Goal: Information Seeking & Learning: Learn about a topic

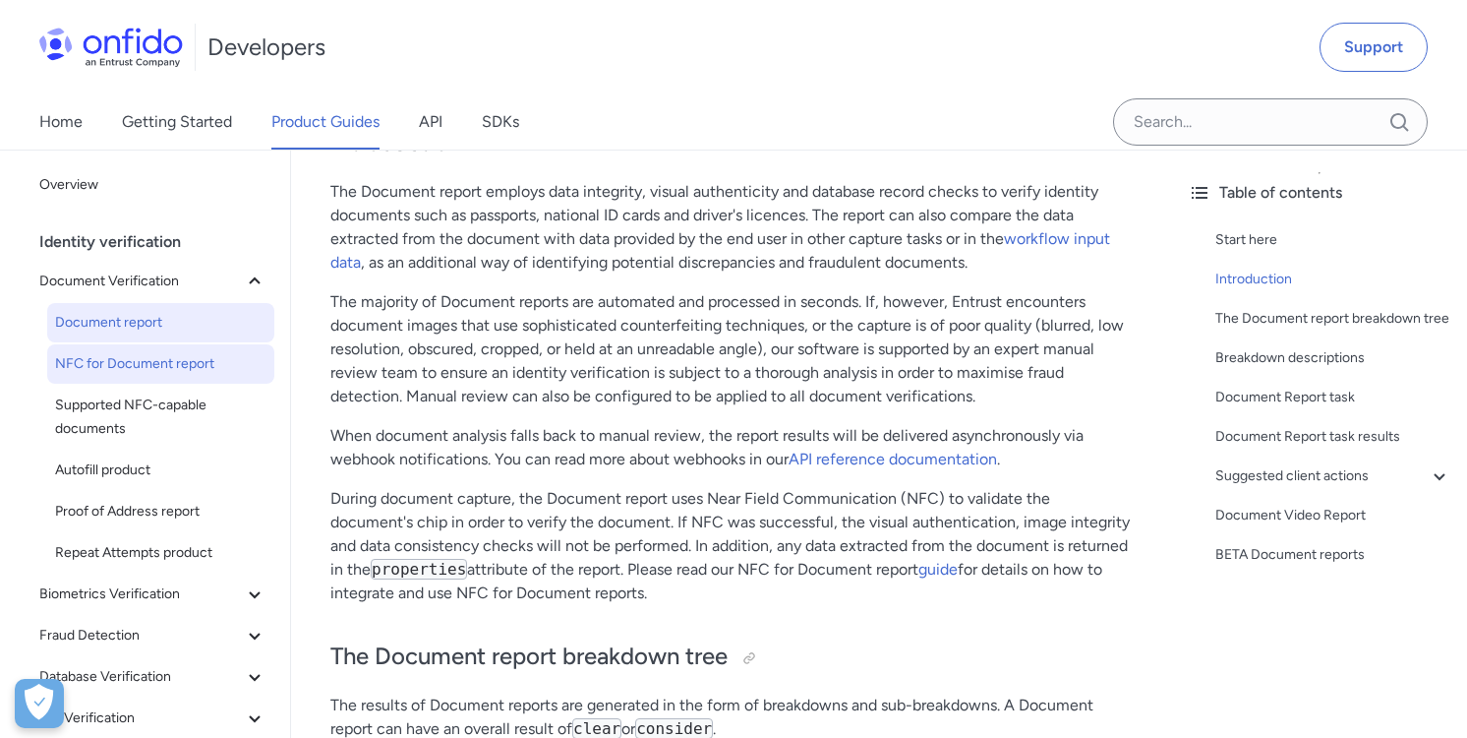
click at [167, 371] on span "NFC for Document report" at bounding box center [160, 364] width 211 height 24
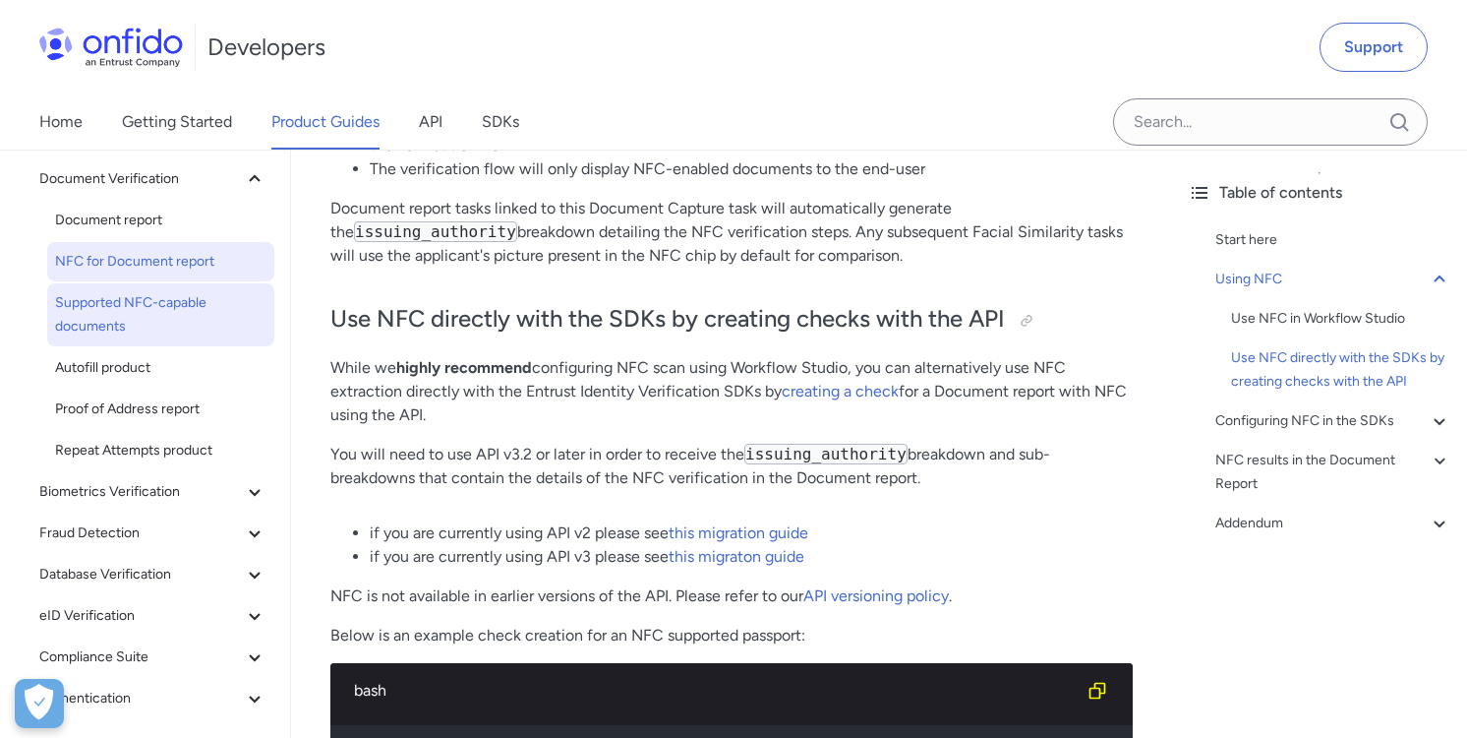
scroll to position [197, 0]
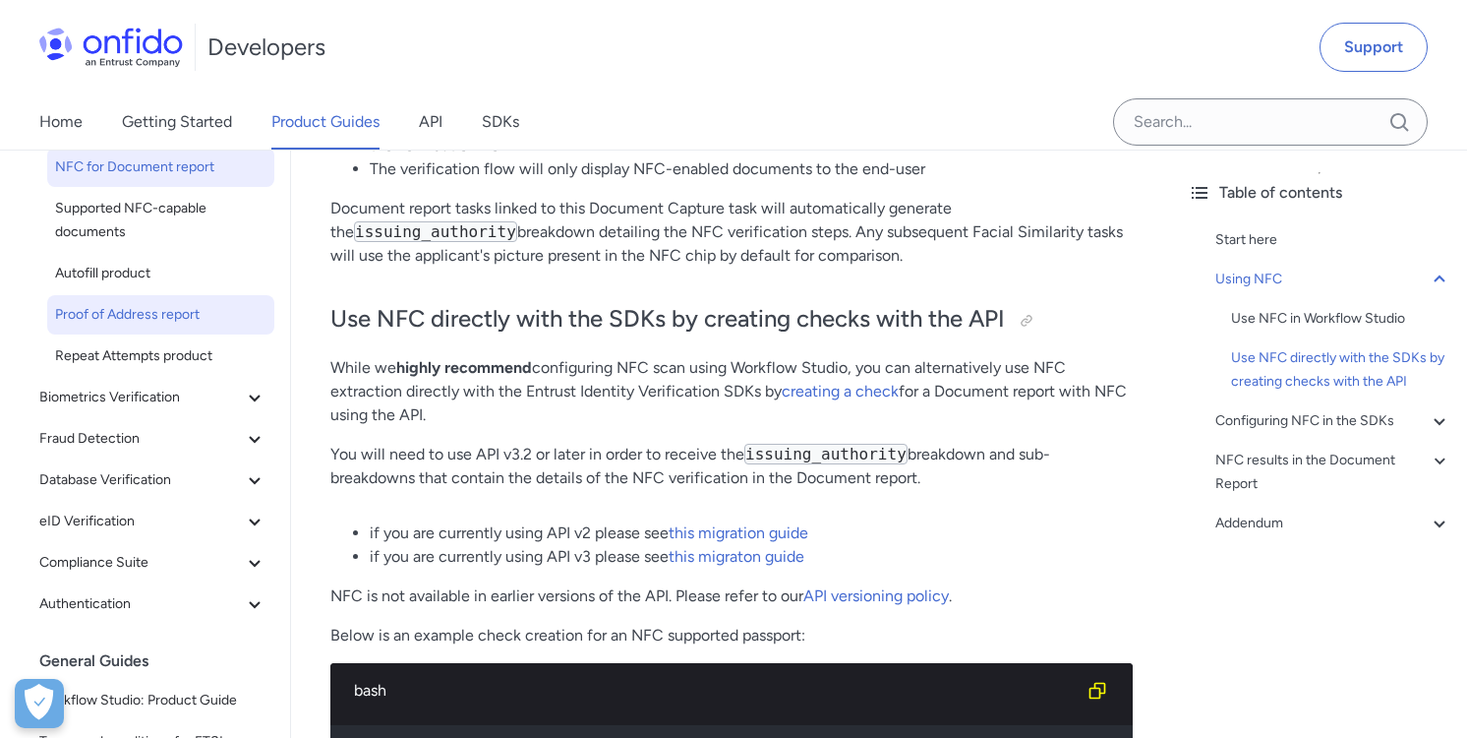
click at [204, 303] on span "Proof of Address report" at bounding box center [160, 315] width 211 height 24
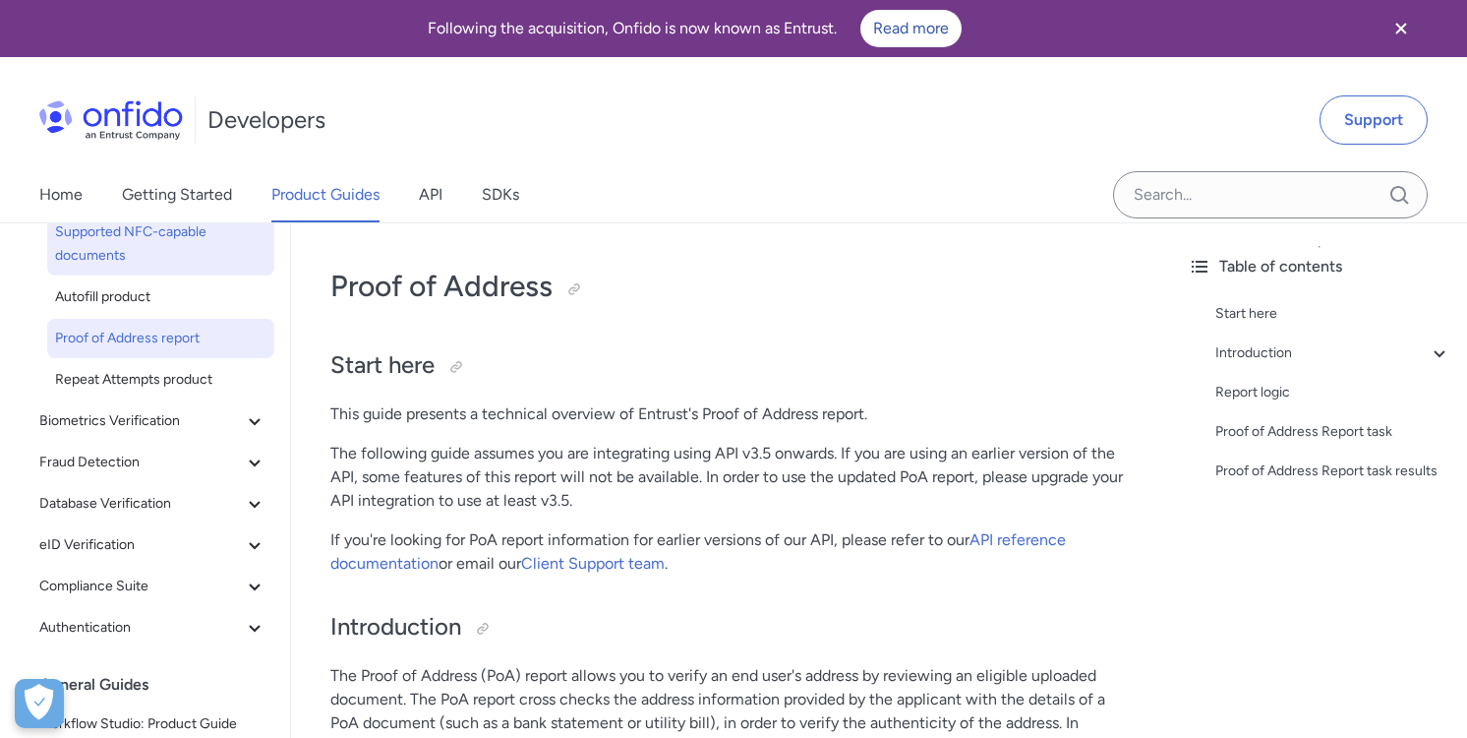
scroll to position [286, 0]
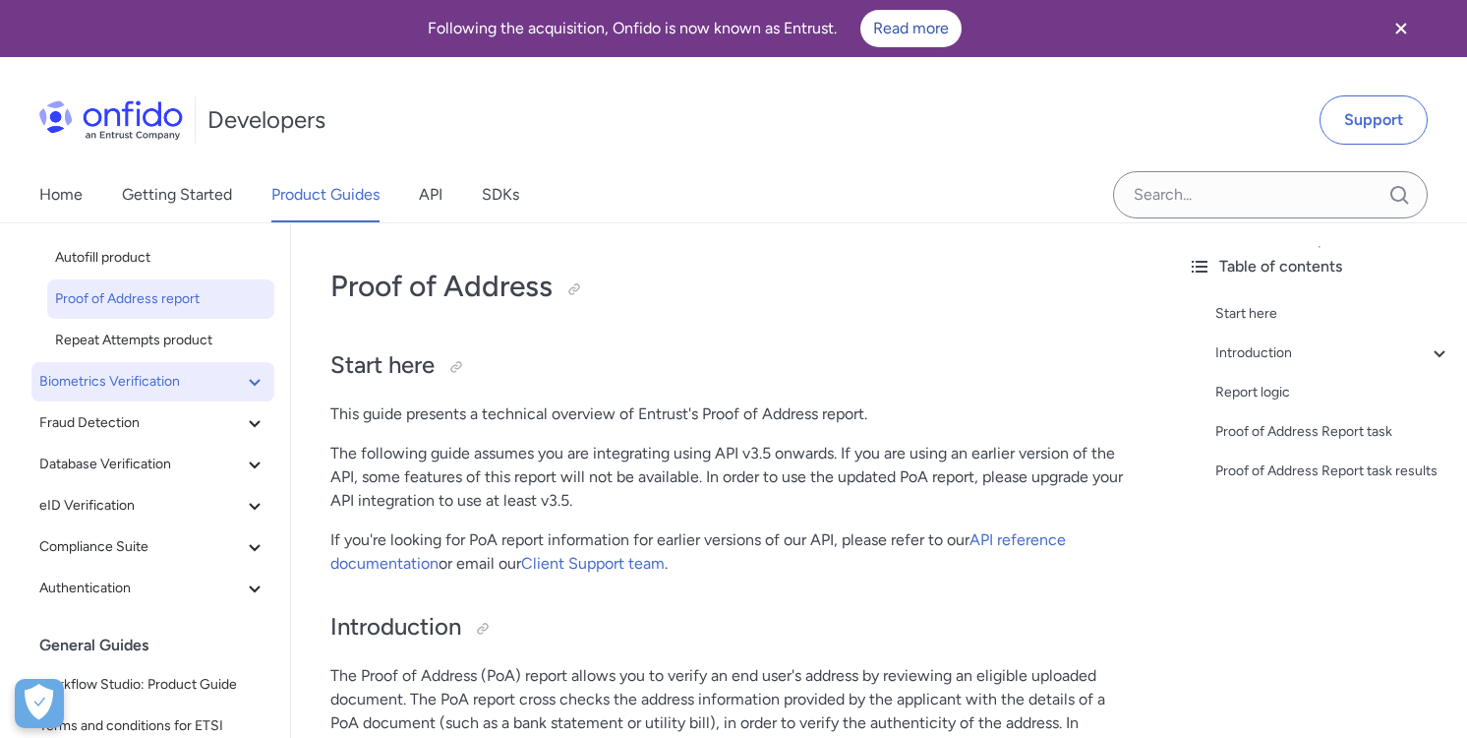
click at [245, 383] on icon at bounding box center [255, 382] width 24 height 24
click at [250, 433] on icon at bounding box center [255, 423] width 24 height 24
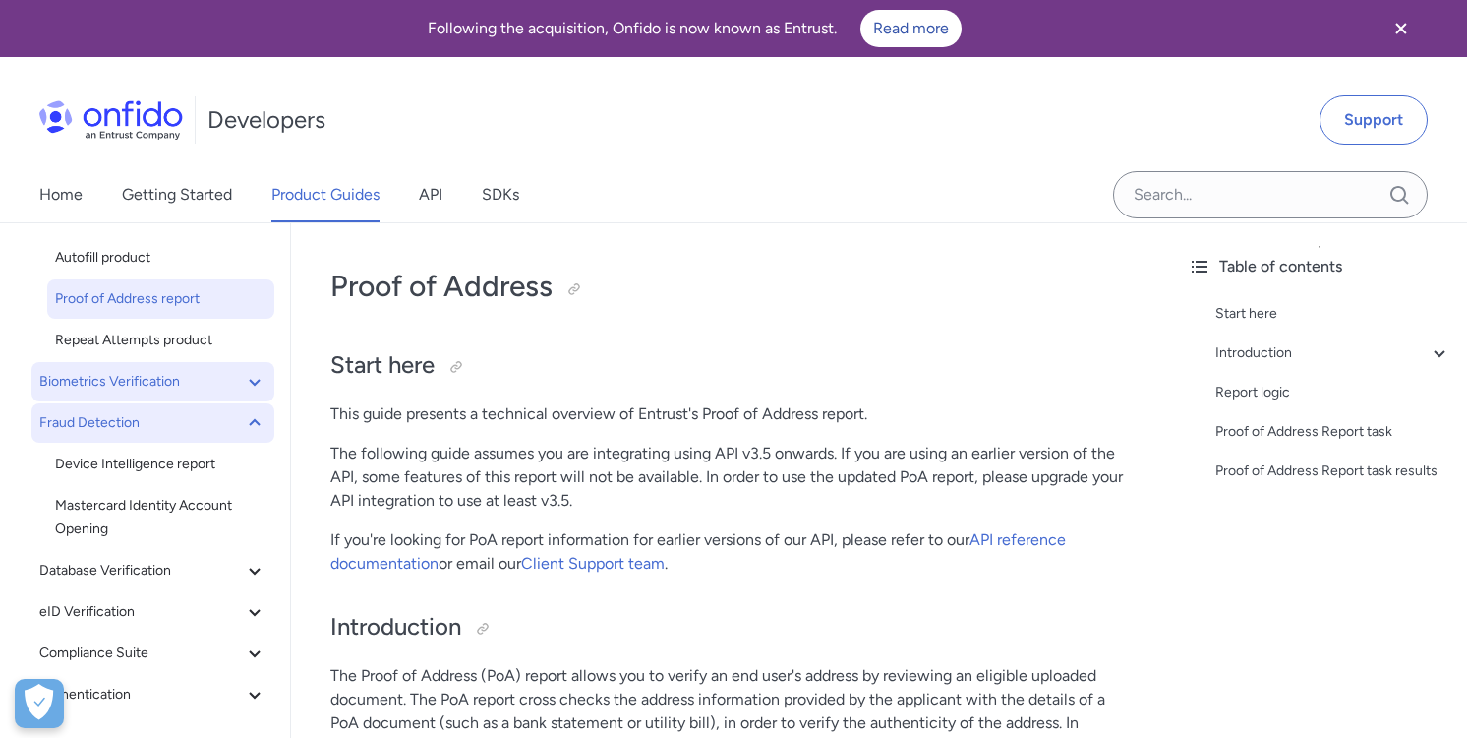
click at [250, 433] on icon at bounding box center [255, 423] width 24 height 24
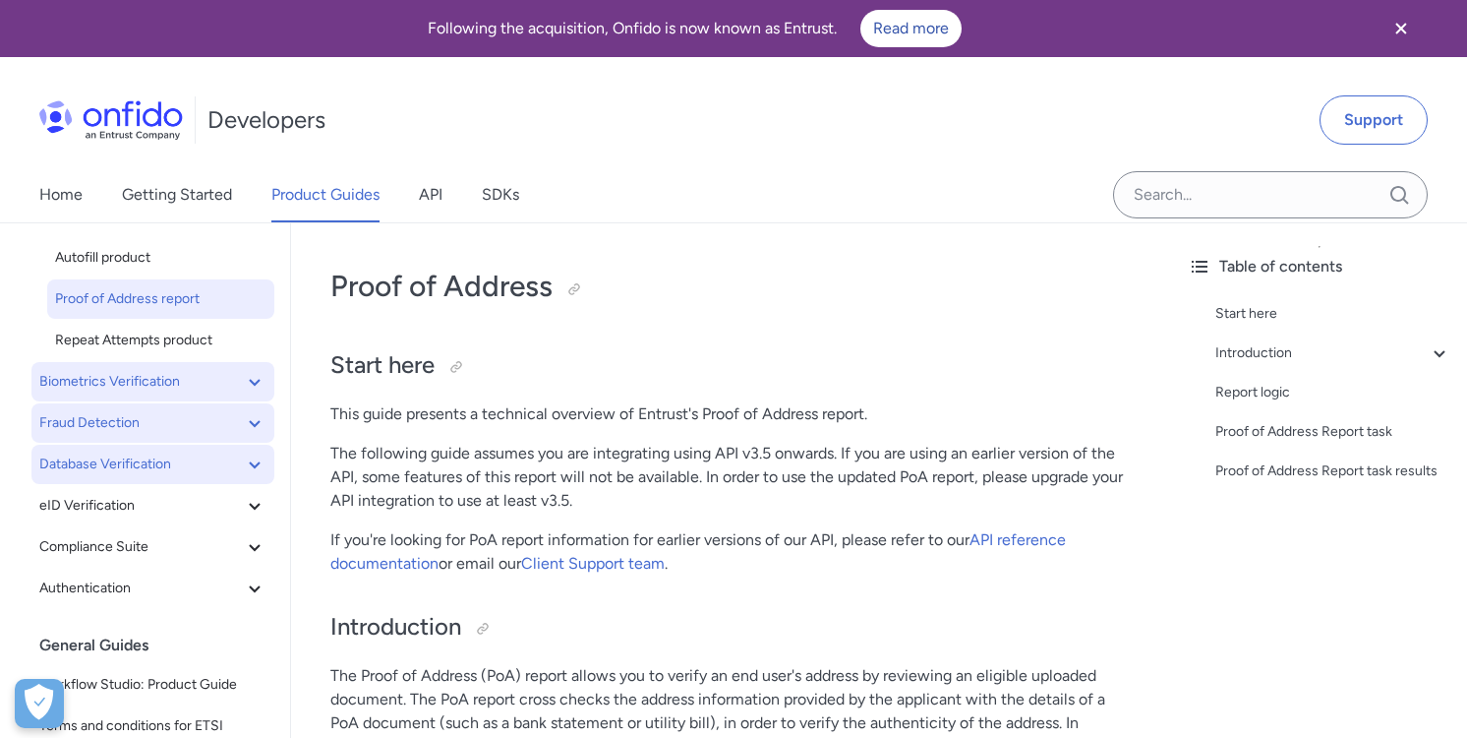
click at [247, 481] on button "Database Verification" at bounding box center [152, 464] width 243 height 39
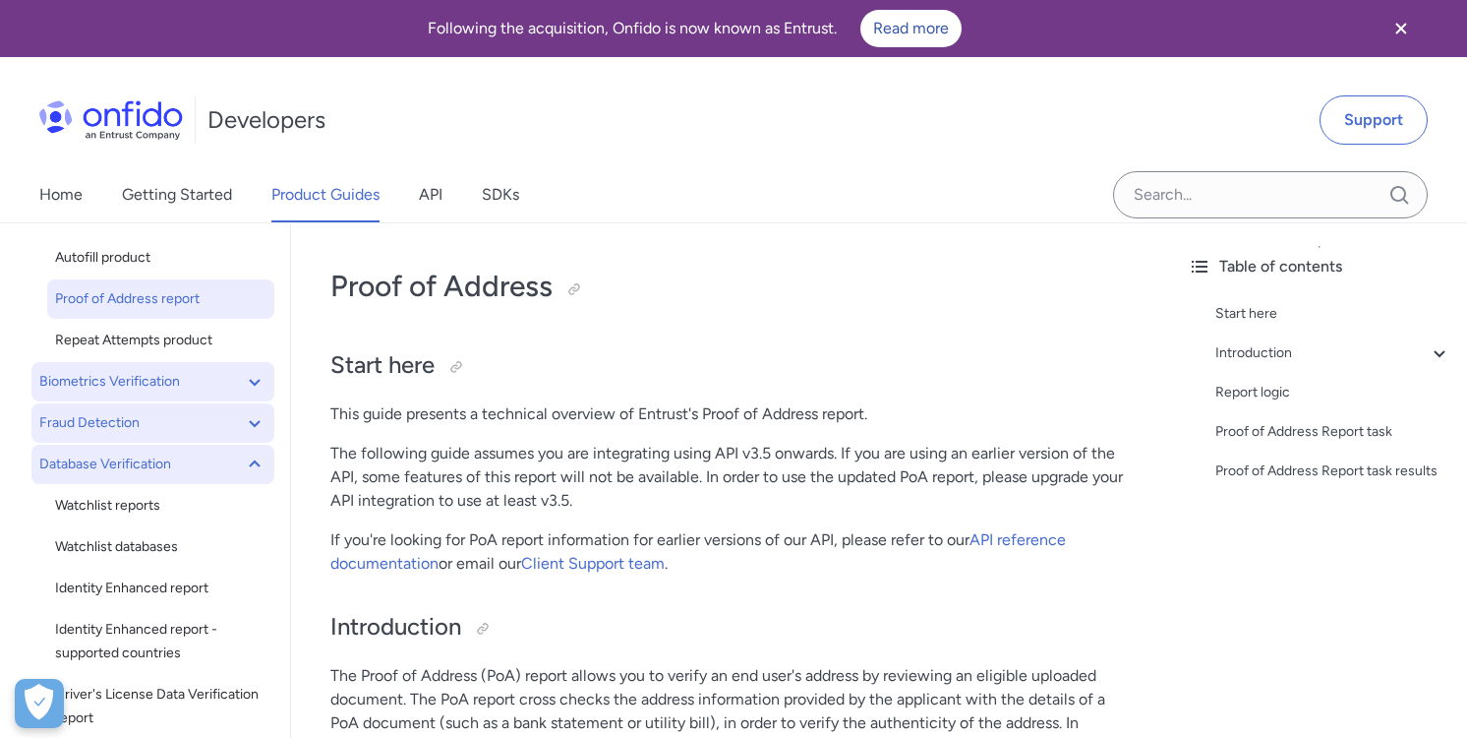
click at [247, 481] on button "Database Verification" at bounding box center [152, 464] width 243 height 39
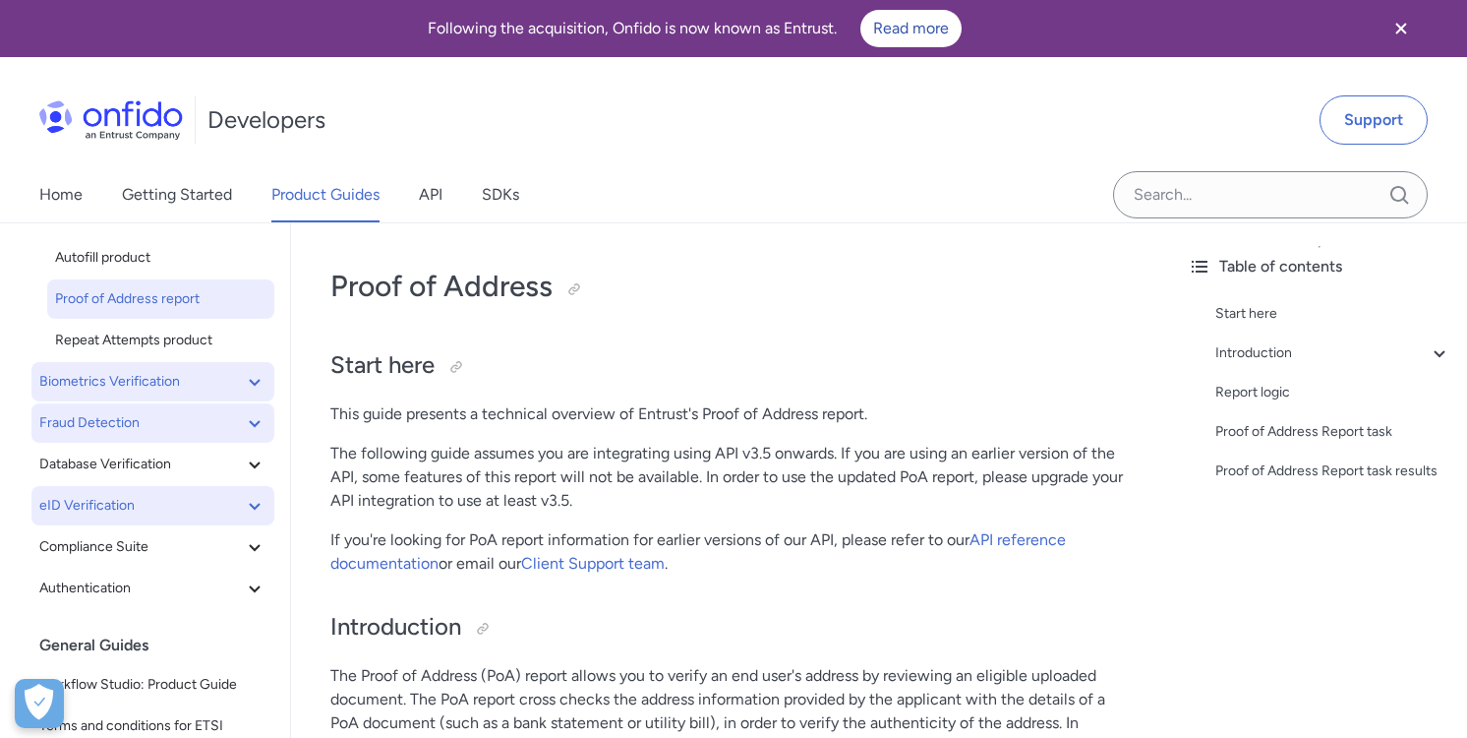
click at [246, 509] on icon at bounding box center [255, 506] width 24 height 24
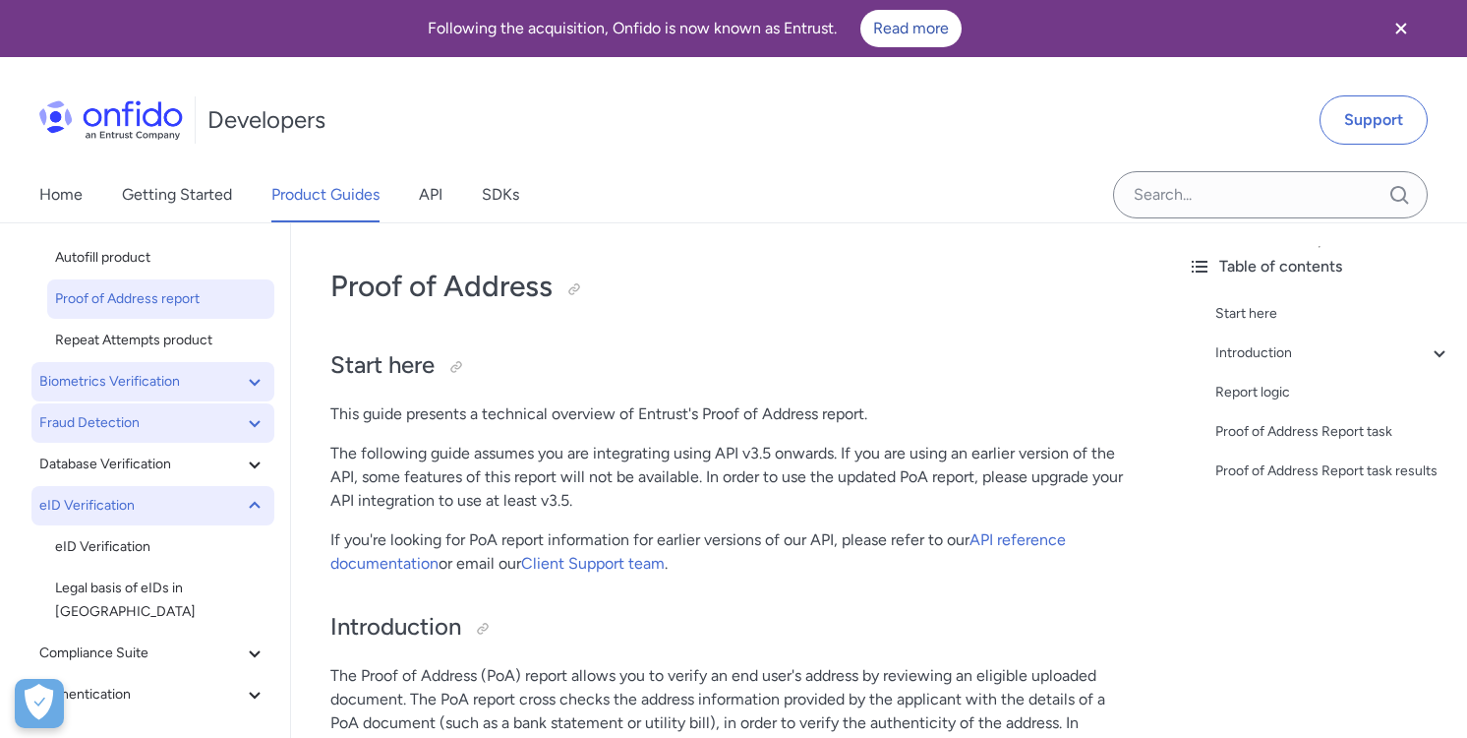
click at [246, 509] on icon at bounding box center [255, 506] width 24 height 24
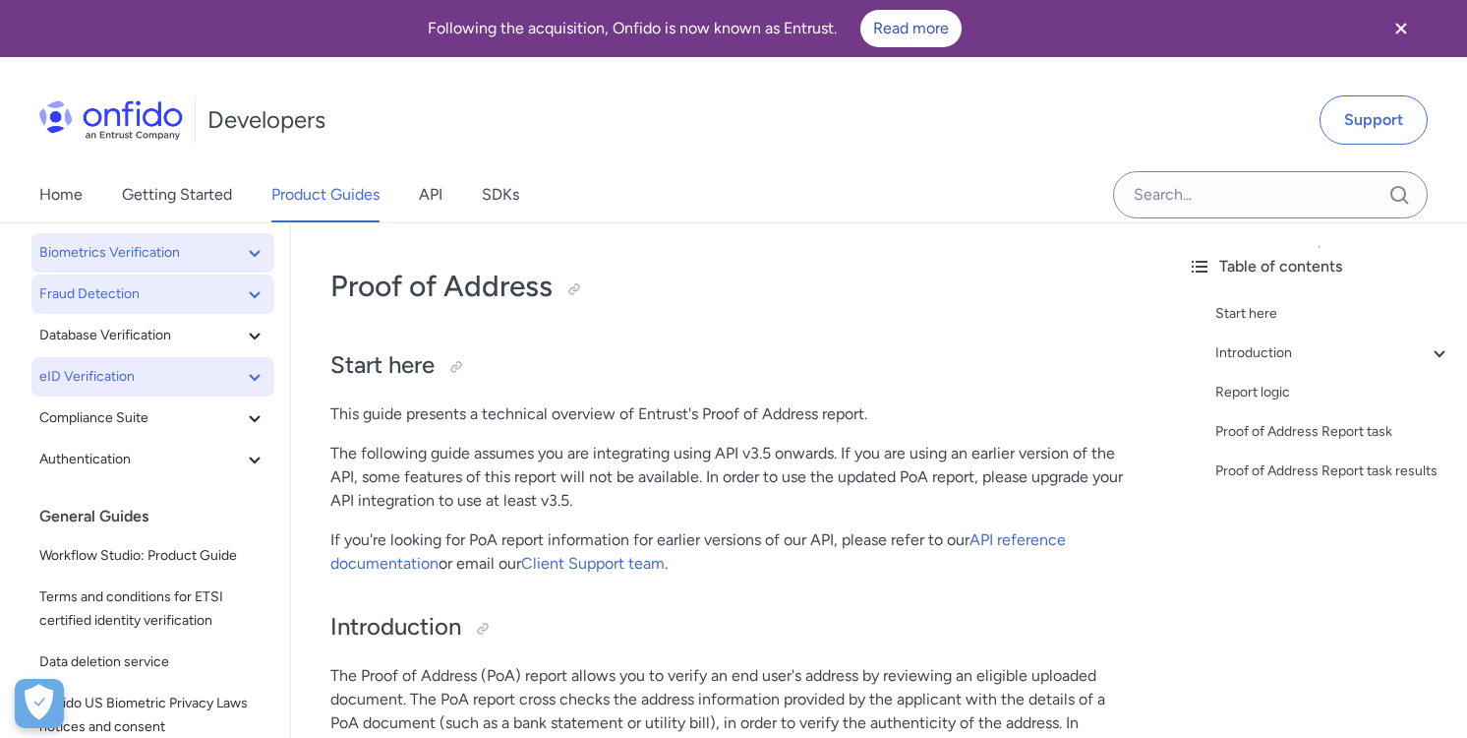
scroll to position [382, 0]
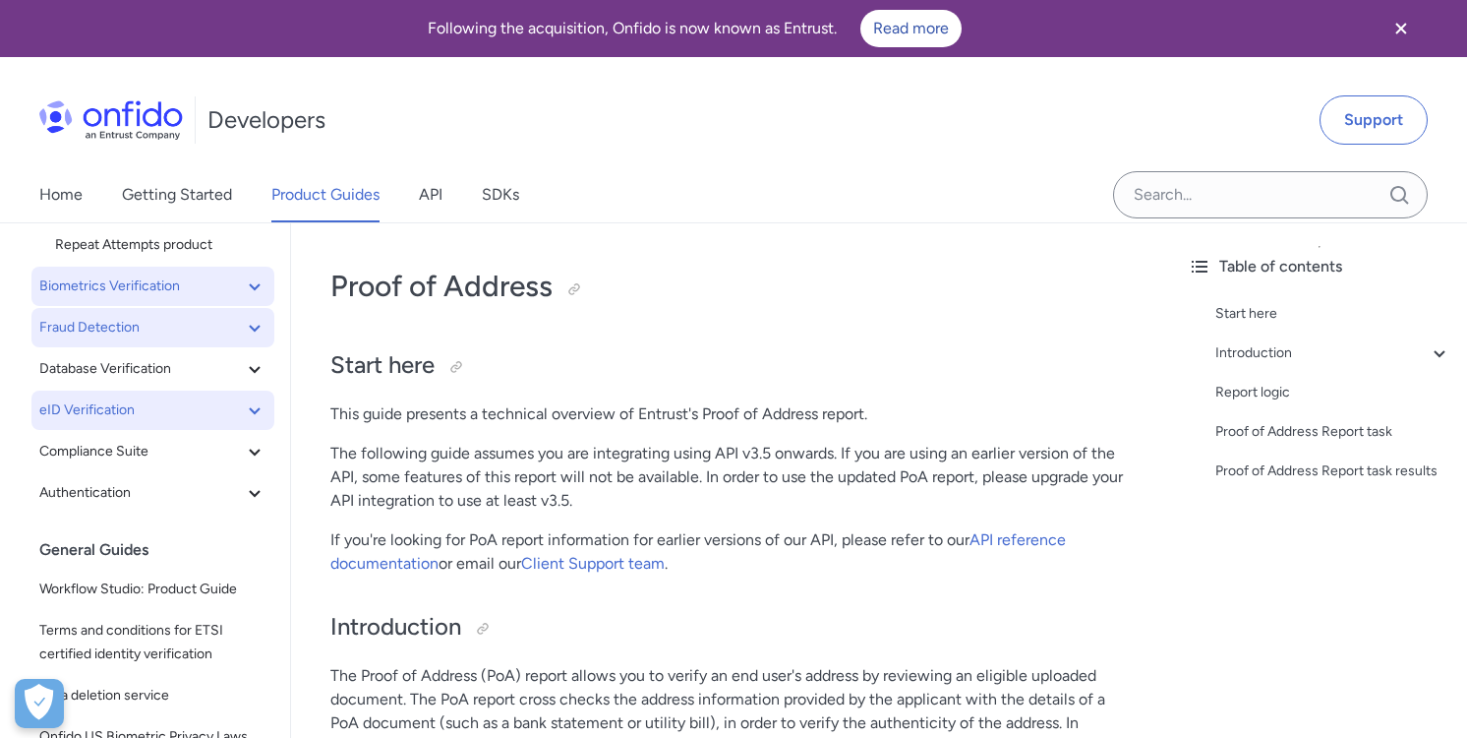
click at [239, 328] on span "Fraud Detection" at bounding box center [141, 328] width 204 height 24
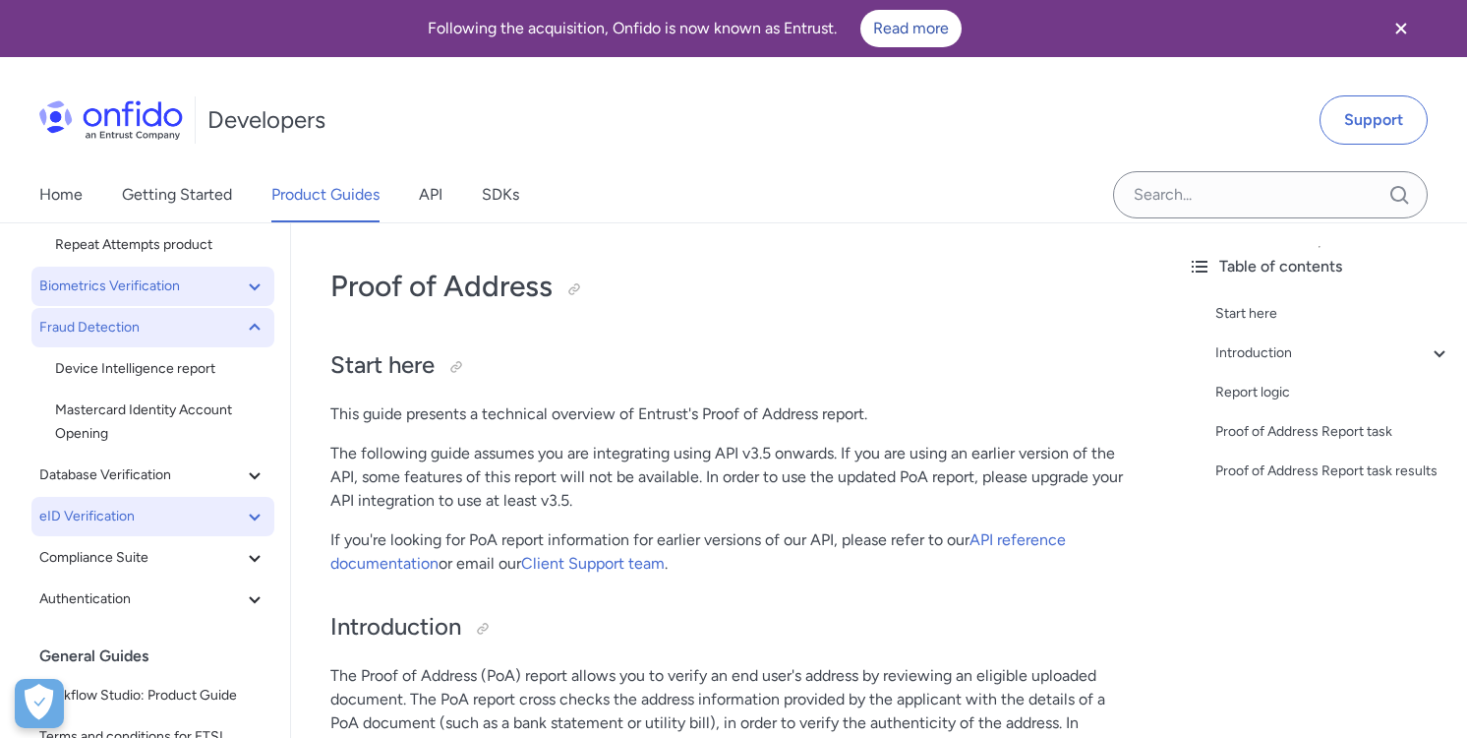
click at [238, 328] on span "Fraud Detection" at bounding box center [141, 328] width 204 height 24
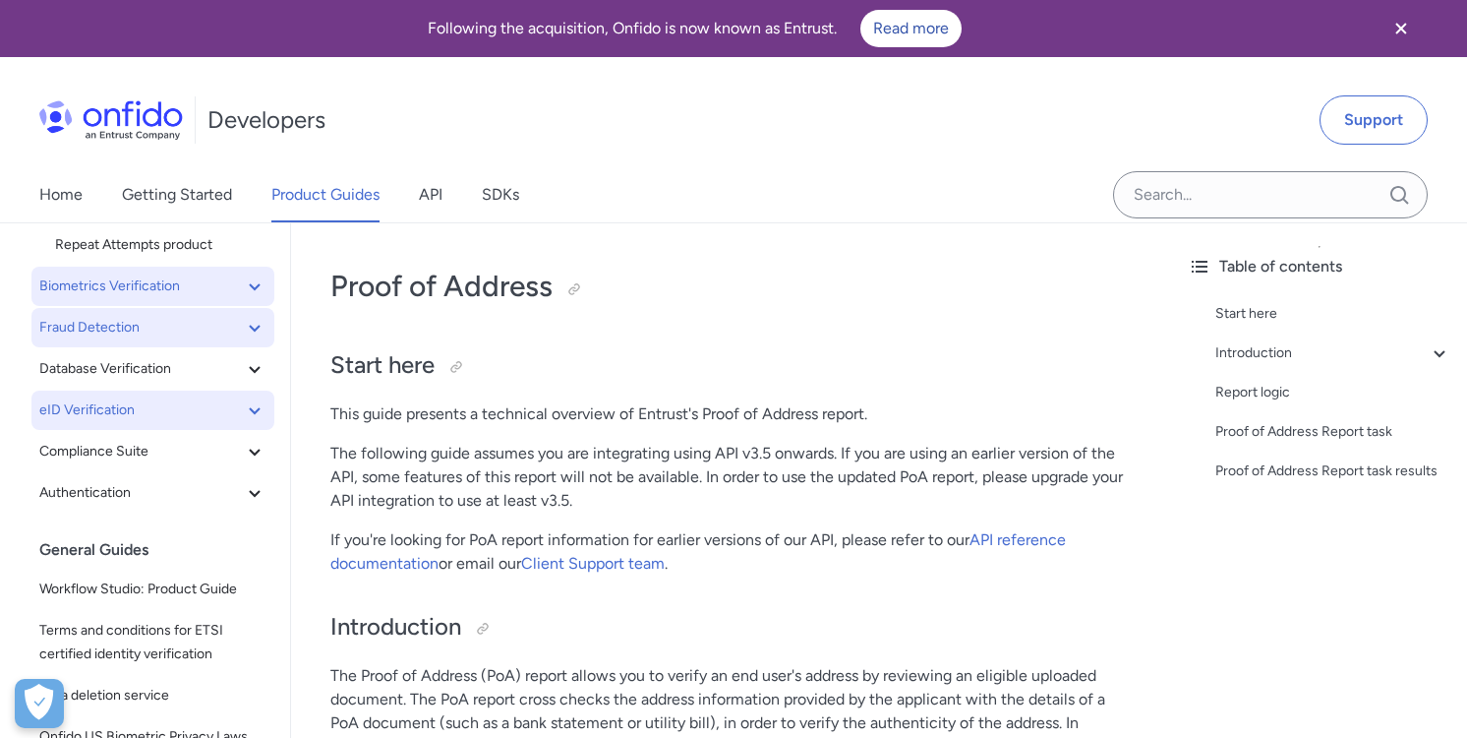
click at [238, 328] on span "Fraud Detection" at bounding box center [141, 328] width 204 height 24
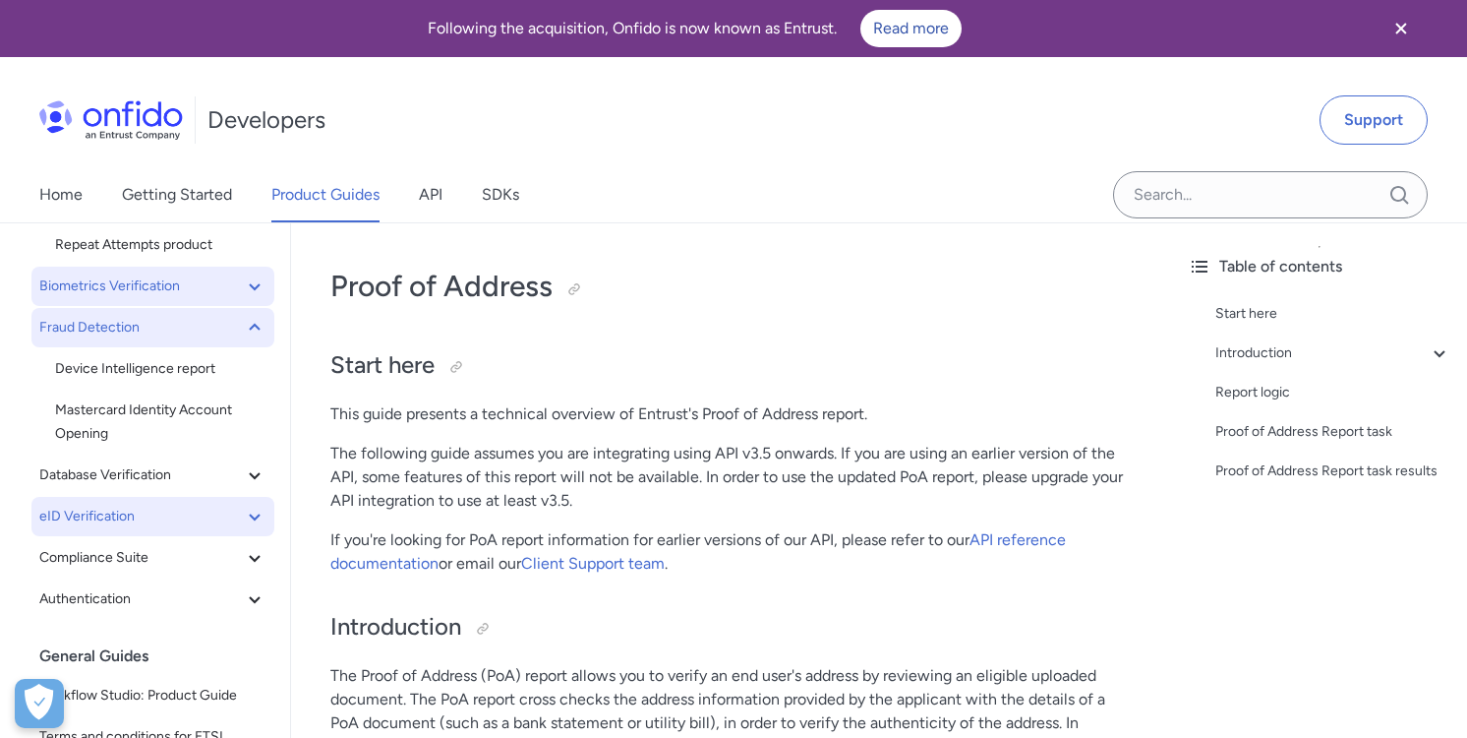
click at [238, 328] on span "Fraud Detection" at bounding box center [141, 328] width 204 height 24
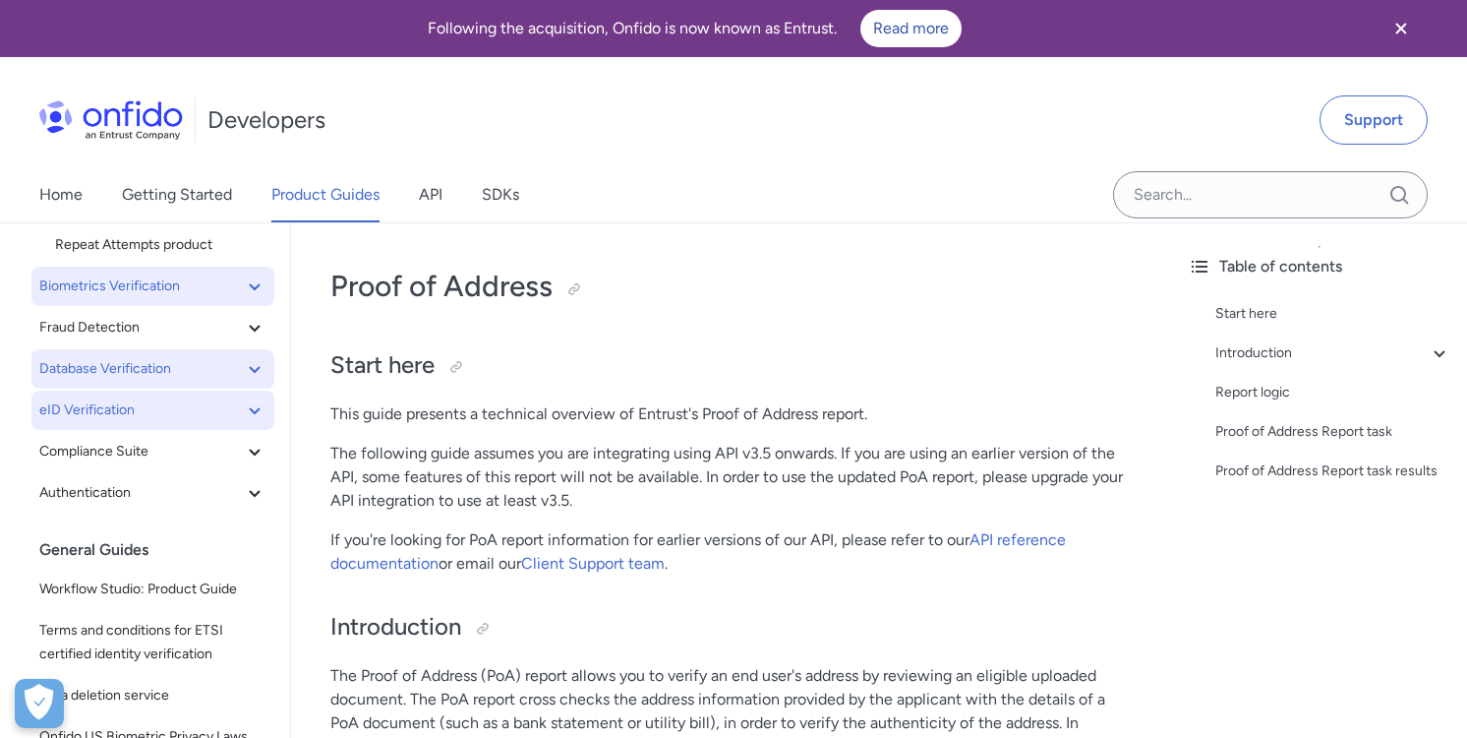
click at [219, 349] on button "Database Verification" at bounding box center [152, 368] width 243 height 39
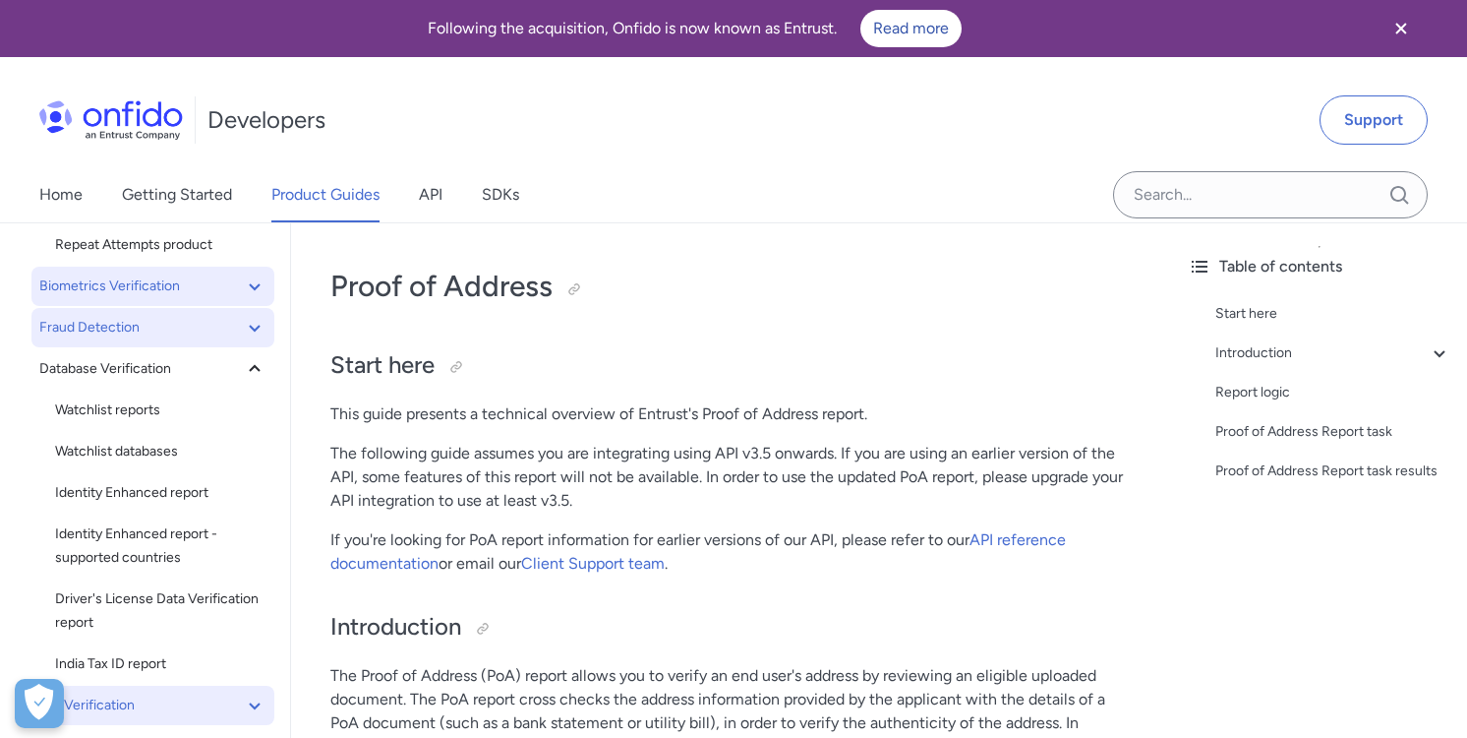
click at [216, 329] on span "Fraud Detection" at bounding box center [141, 328] width 204 height 24
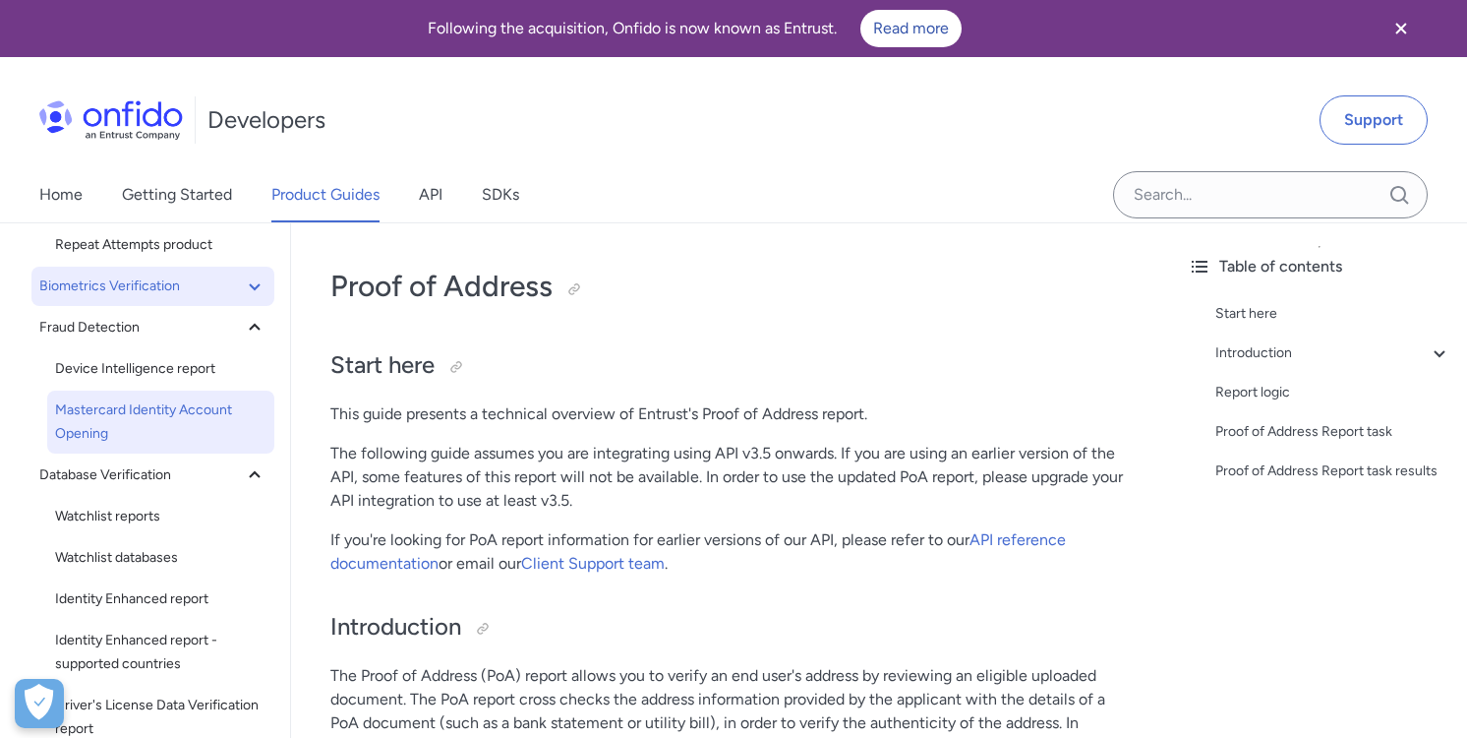
click at [195, 444] on span "Mastercard Identity Account Opening" at bounding box center [160, 421] width 211 height 47
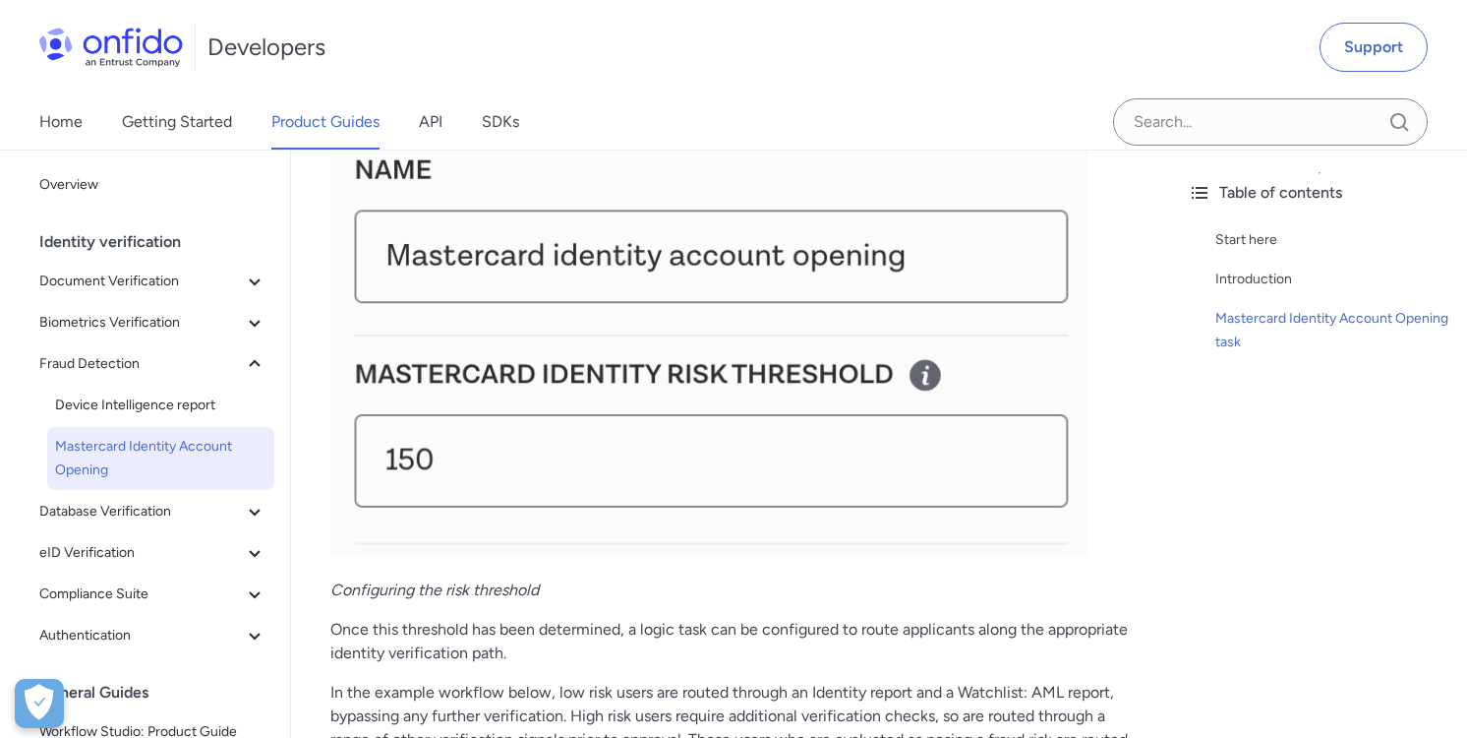
scroll to position [3406, 0]
